Goal: Check status: Check status

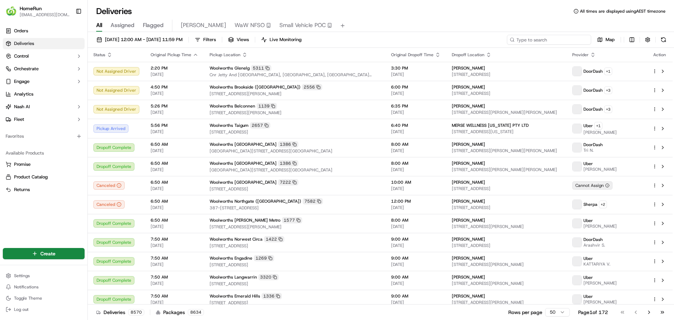
click at [555, 41] on input at bounding box center [549, 40] width 84 height 10
paste input "270206341"
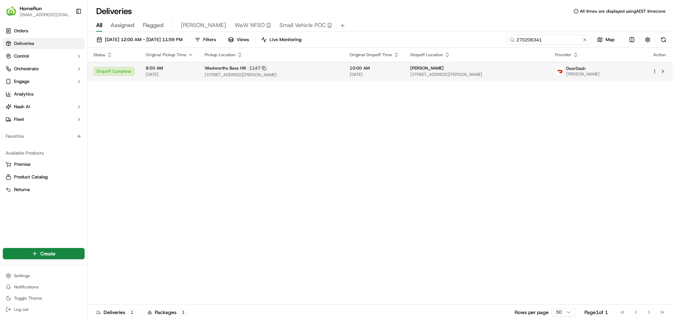
type input "270206341"
click at [174, 69] on span "8:50 AM" at bounding box center [170, 68] width 48 height 6
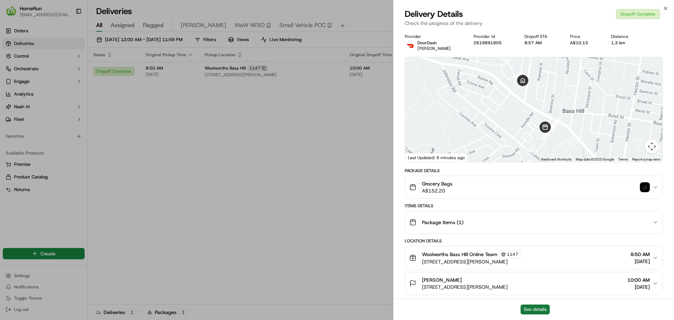
click at [539, 307] on button "See details" at bounding box center [535, 309] width 29 height 10
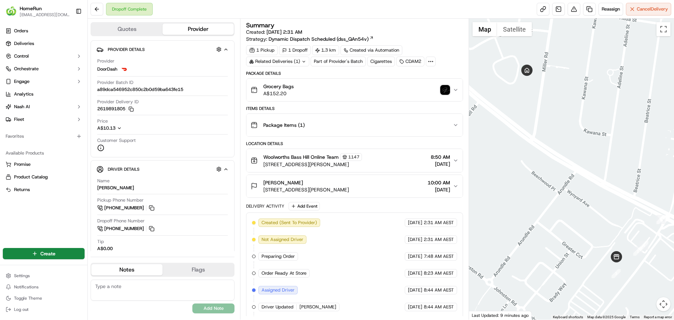
click at [448, 90] on img "button" at bounding box center [445, 90] width 10 height 10
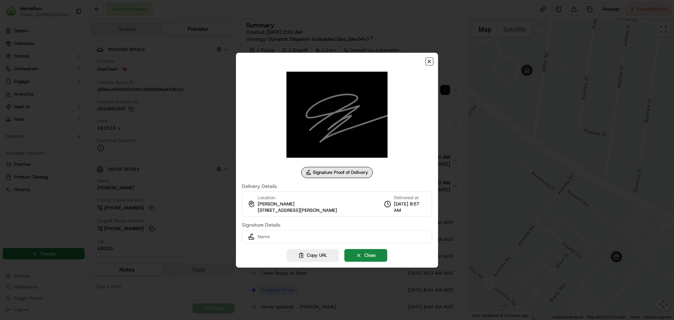
click at [427, 63] on icon "button" at bounding box center [430, 62] width 6 height 6
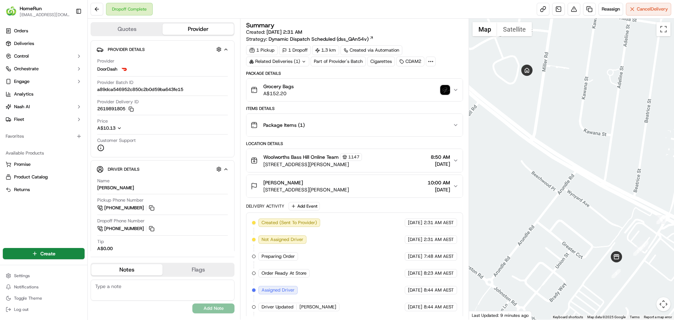
click at [302, 61] on icon at bounding box center [304, 61] width 5 height 5
click at [303, 61] on icon at bounding box center [304, 61] width 5 height 5
click at [294, 90] on span "270197172" at bounding box center [289, 89] width 25 height 6
click at [391, 74] on div "Package Details" at bounding box center [354, 74] width 217 height 6
